Goal: Information Seeking & Learning: Check status

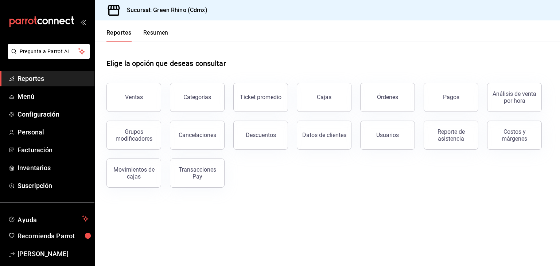
click at [158, 36] on button "Resumen" at bounding box center [155, 35] width 25 height 12
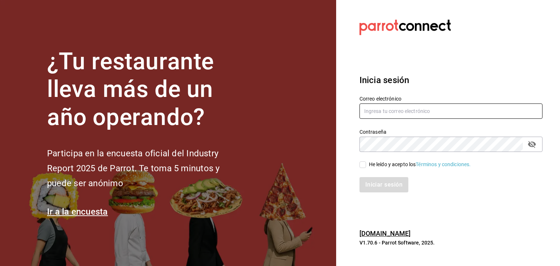
type input "roberto@greenrhino.mx"
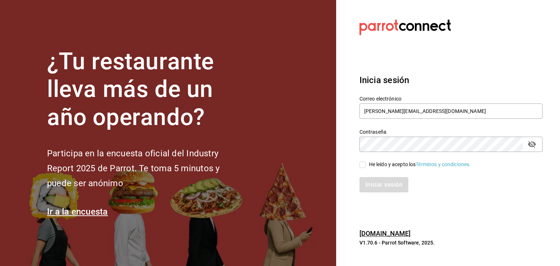
drag, startPoint x: 361, startPoint y: 165, endPoint x: 364, endPoint y: 171, distance: 6.9
click at [361, 165] on input "He leído y acepto los Términos y condiciones." at bounding box center [362, 164] width 7 height 7
checkbox input "true"
click at [369, 179] on button "Iniciar sesión" at bounding box center [384, 184] width 50 height 15
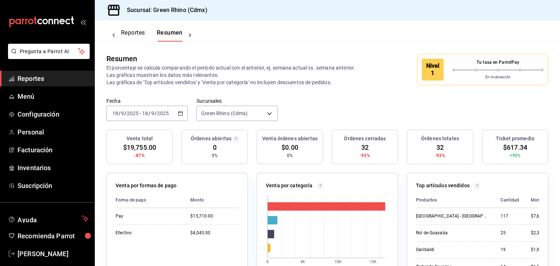
click at [143, 37] on button "Reportes" at bounding box center [133, 35] width 24 height 12
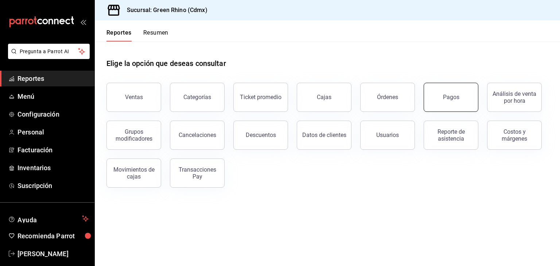
click at [455, 96] on div "Pagos" at bounding box center [451, 97] width 16 height 7
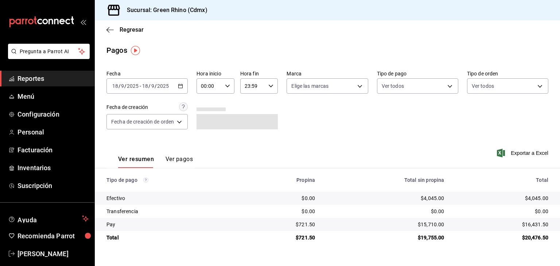
click at [157, 85] on input "2025" at bounding box center [163, 86] width 12 height 6
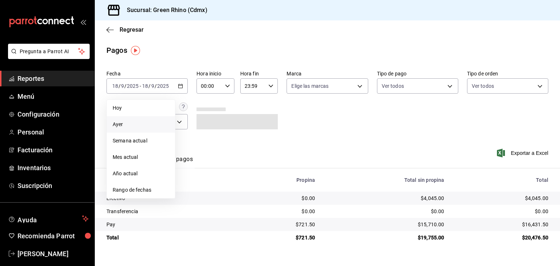
click at [133, 125] on span "Ayer" at bounding box center [141, 125] width 56 height 8
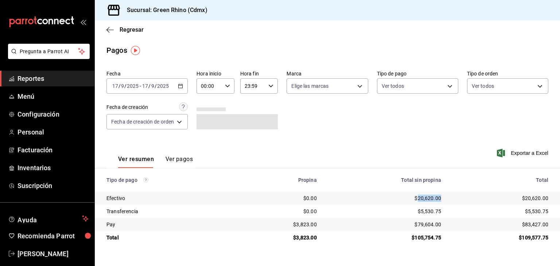
drag, startPoint x: 444, startPoint y: 197, endPoint x: 417, endPoint y: 201, distance: 27.9
click at [417, 201] on td "$20,620.00" at bounding box center [384, 198] width 124 height 13
copy div "20,620.00"
drag, startPoint x: 317, startPoint y: 225, endPoint x: 297, endPoint y: 228, distance: 20.2
click at [297, 228] on td "$3,823.00" at bounding box center [280, 224] width 85 height 13
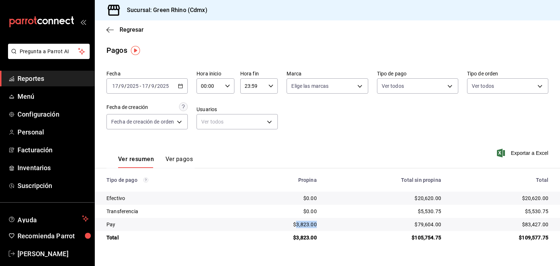
copy div "3,823.00"
drag, startPoint x: 549, startPoint y: 224, endPoint x: 526, endPoint y: 225, distance: 23.7
click at [526, 225] on td "$83,427.00" at bounding box center [503, 224] width 113 height 13
copy div "83,427.00"
drag, startPoint x: 548, startPoint y: 211, endPoint x: 529, endPoint y: 212, distance: 19.0
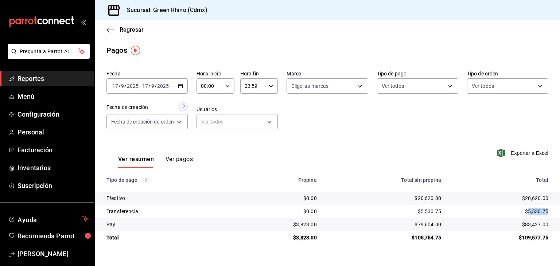
click at [529, 212] on td "$5,530.75" at bounding box center [503, 211] width 113 height 13
copy div "5,530.75"
click at [113, 30] on icon "button" at bounding box center [109, 30] width 7 height 7
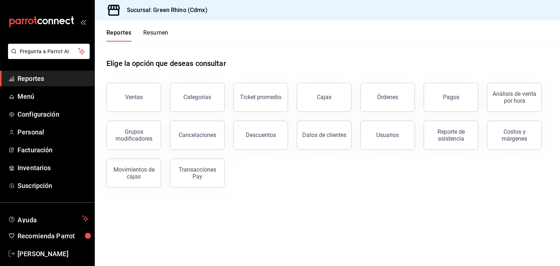
click at [153, 34] on button "Resumen" at bounding box center [155, 35] width 25 height 12
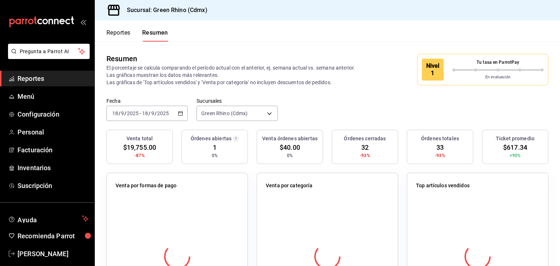
click at [463, 73] on div "En evaluación" at bounding box center [497, 75] width 91 height 9
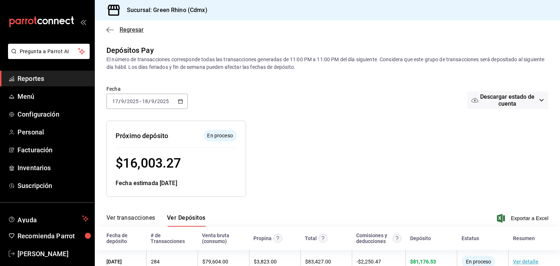
click at [130, 31] on span "Regresar" at bounding box center [131, 29] width 24 height 7
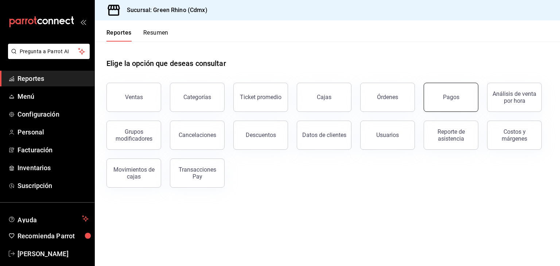
click at [428, 95] on button "Pagos" at bounding box center [450, 97] width 55 height 29
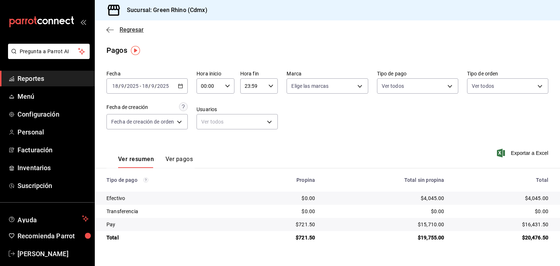
click at [125, 32] on span "Regresar" at bounding box center [131, 29] width 24 height 7
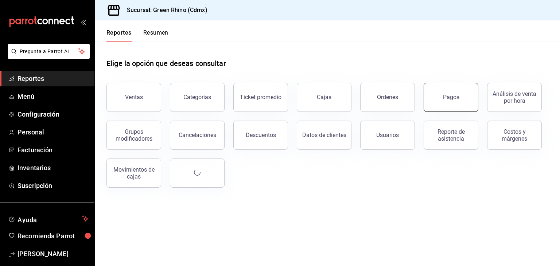
click at [452, 92] on button "Pagos" at bounding box center [450, 97] width 55 height 29
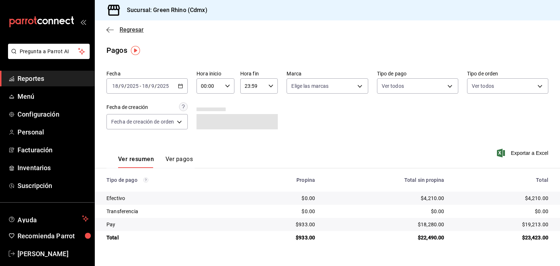
click at [119, 28] on span "Regresar" at bounding box center [124, 29] width 37 height 7
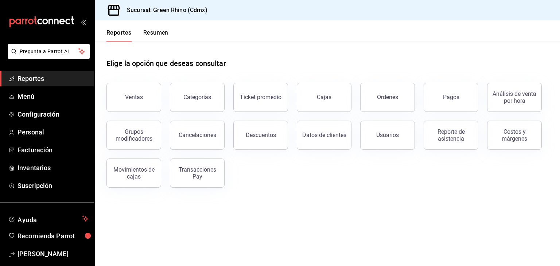
click at [159, 28] on div "Reportes Resumen" at bounding box center [132, 30] width 74 height 21
click at [157, 31] on button "Resumen" at bounding box center [155, 35] width 25 height 12
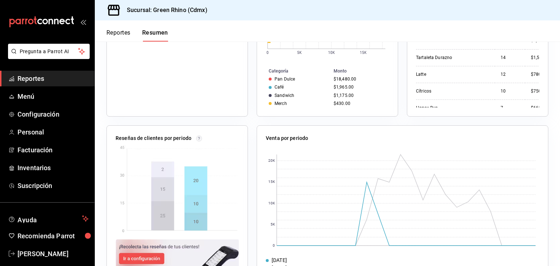
scroll to position [233, 0]
